Goal: Task Accomplishment & Management: Manage account settings

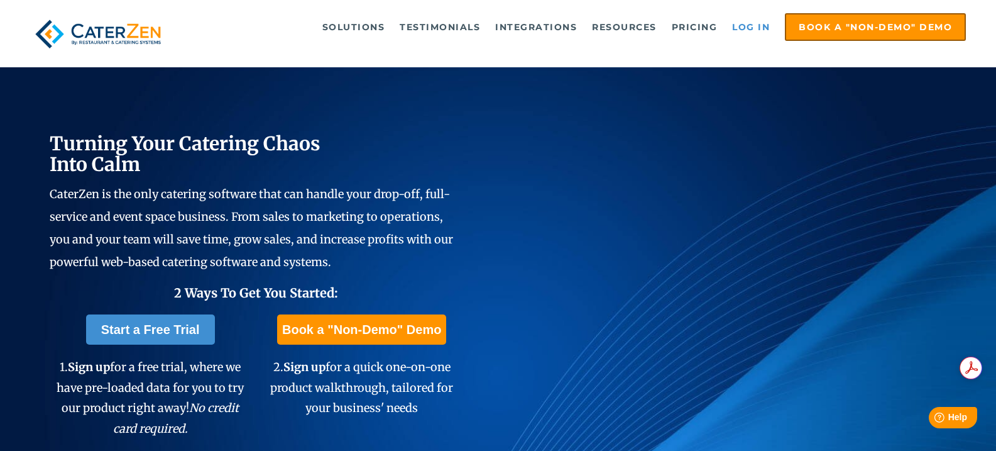
click at [753, 27] on link "Log in" at bounding box center [751, 26] width 50 height 25
click at [746, 30] on link "Log in" at bounding box center [751, 26] width 50 height 25
click at [745, 29] on link "Log in" at bounding box center [751, 26] width 50 height 25
click at [761, 28] on link "Log in" at bounding box center [751, 26] width 50 height 25
